Goal: Information Seeking & Learning: Learn about a topic

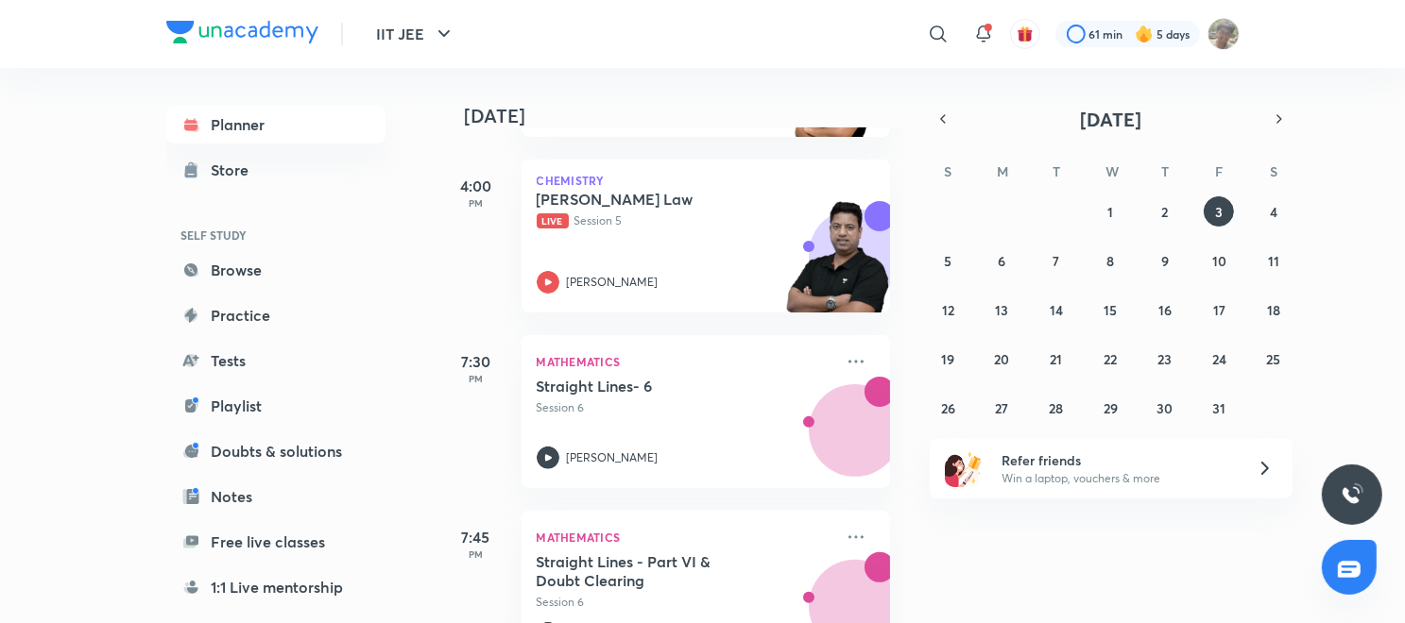
scroll to position [434, 0]
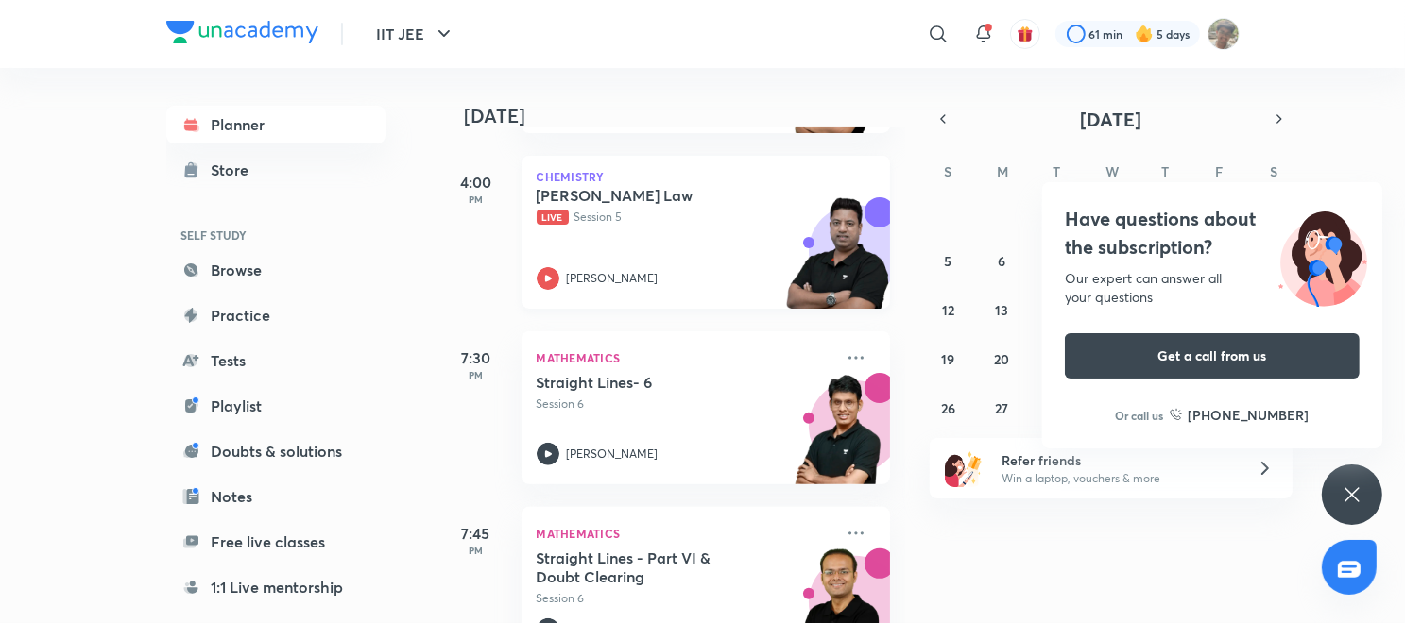
click at [548, 280] on icon at bounding box center [547, 278] width 7 height 7
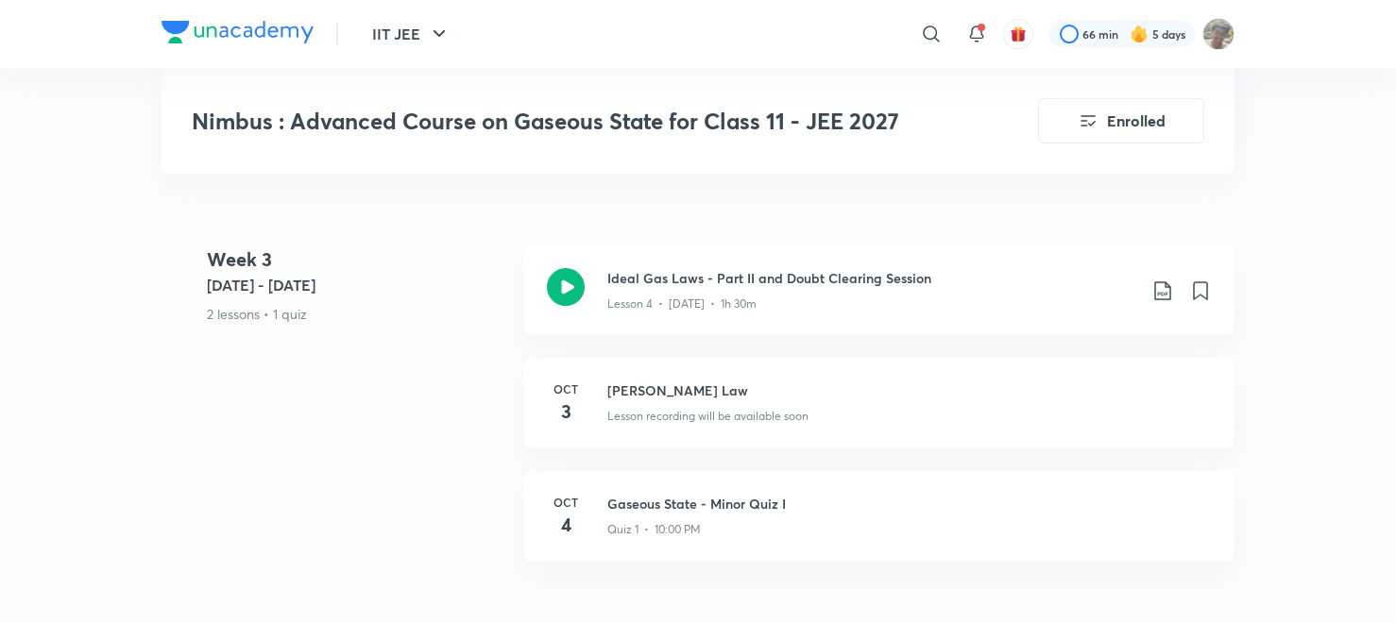
scroll to position [1504, 0]
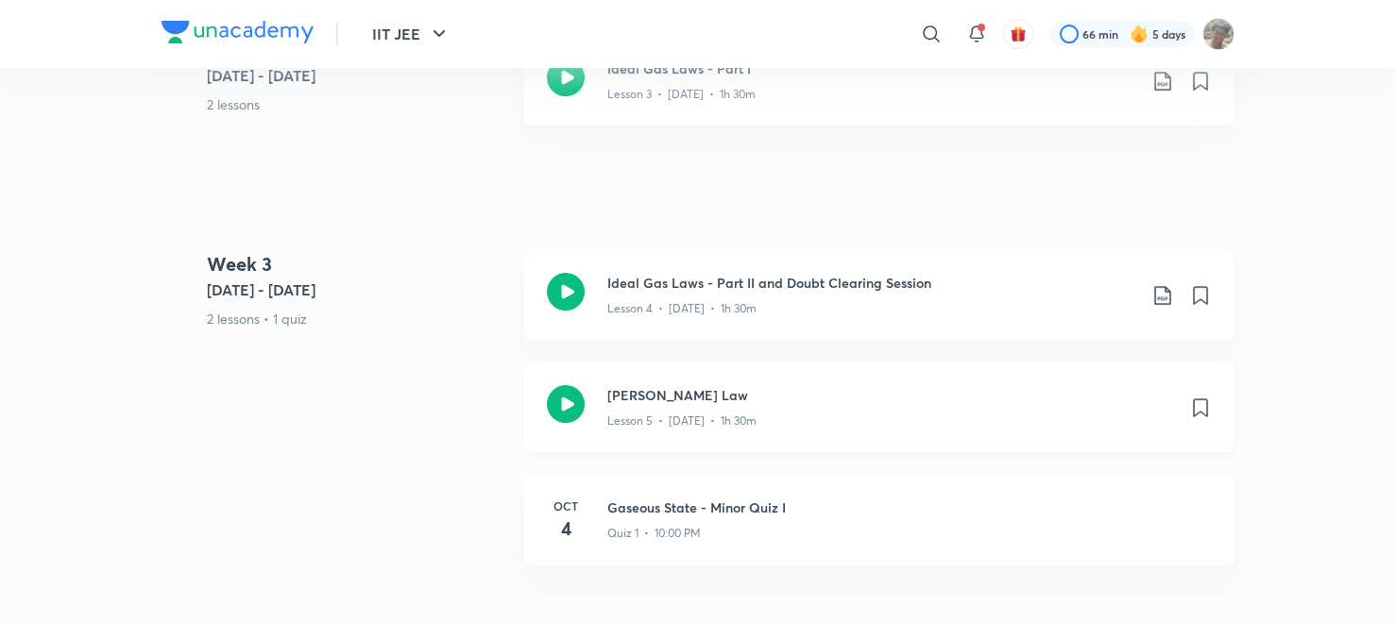
click at [595, 402] on div "[PERSON_NAME] Law Lesson 5 • [DATE] • 1h 30m" at bounding box center [879, 408] width 710 height 90
